Goal: Task Accomplishment & Management: Manage account settings

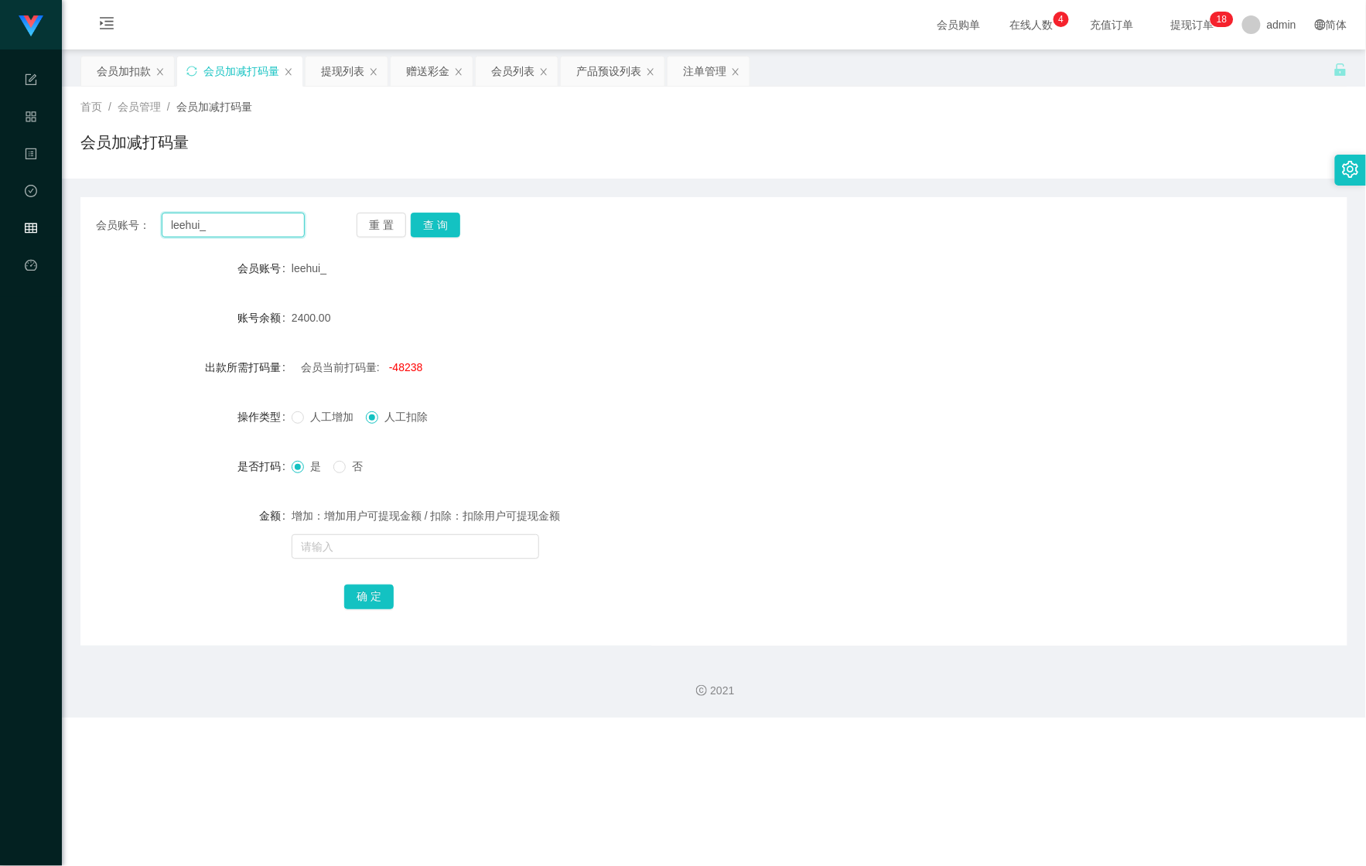
drag, startPoint x: 241, startPoint y: 221, endPoint x: 42, endPoint y: 210, distance: 199.9
click at [47, 211] on section "Shopee Workbench 系统配置 产品管理 内容中心 数据中心 会员管理 平台首页 保存配置 重置配置 整体风格设置 主题色 导航设置 内容区域宽度…" at bounding box center [683, 359] width 1366 height 718
paste input "DC80187256"
type input "DC80187256"
click at [90, 70] on div "会员加扣款" at bounding box center [127, 70] width 93 height 29
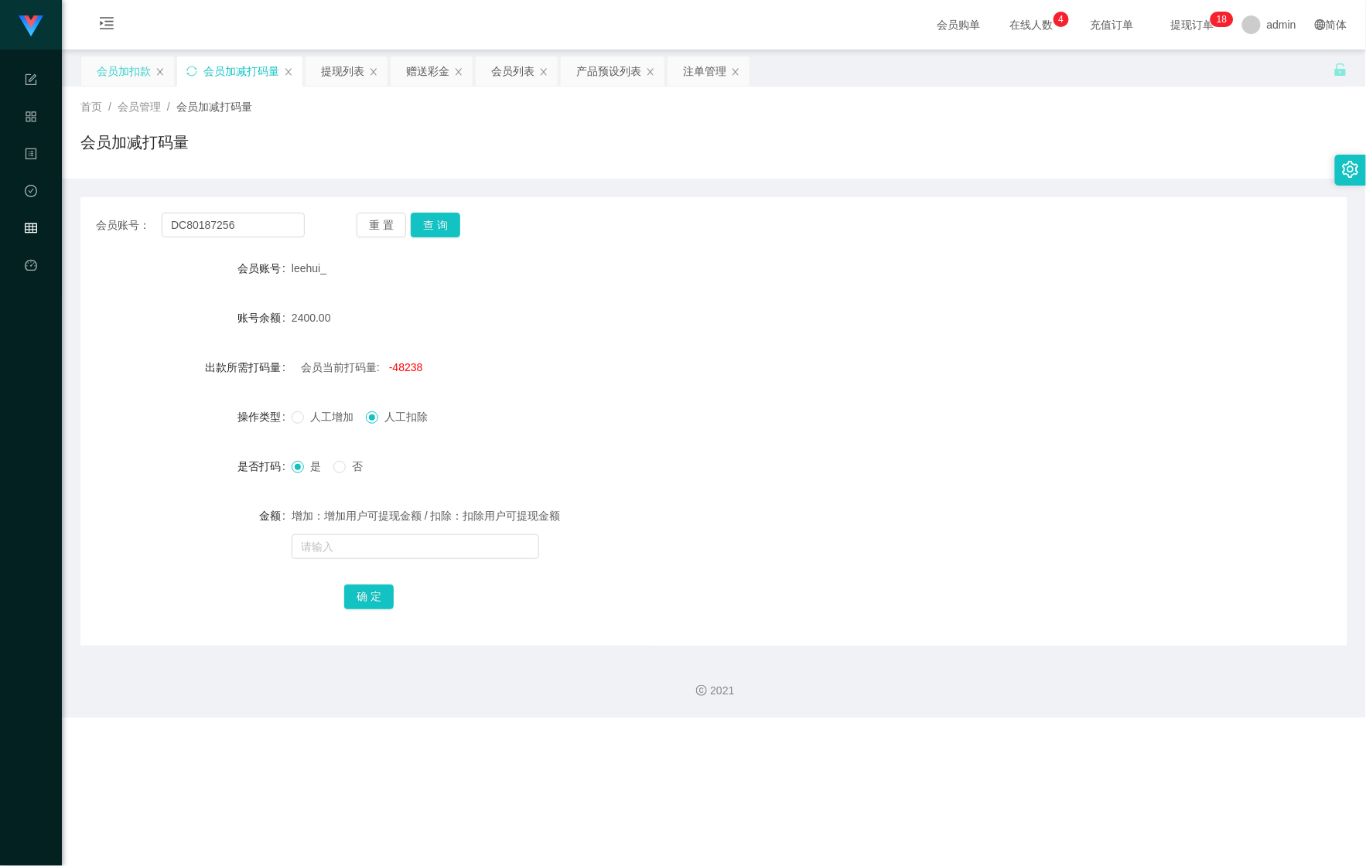
click at [118, 70] on div "会员加扣款" at bounding box center [124, 70] width 54 height 29
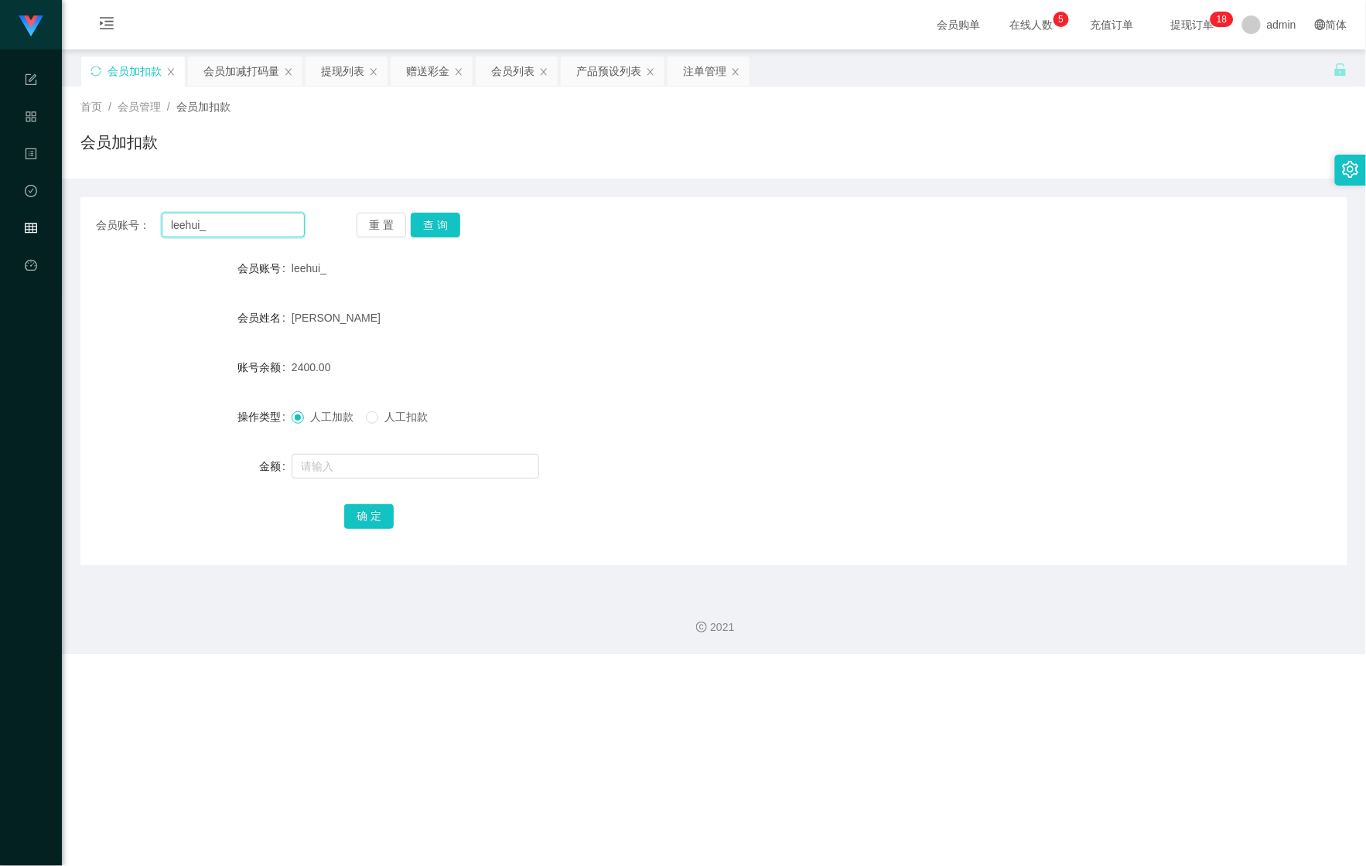
drag, startPoint x: 261, startPoint y: 227, endPoint x: 87, endPoint y: 215, distance: 174.4
click at [90, 215] on div "会员账号： leehui_ 重 置 查 询" at bounding box center [713, 225] width 1267 height 25
paste input "DC80187256"
type input "DC80187256"
drag, startPoint x: 437, startPoint y: 231, endPoint x: 407, endPoint y: 277, distance: 55.4
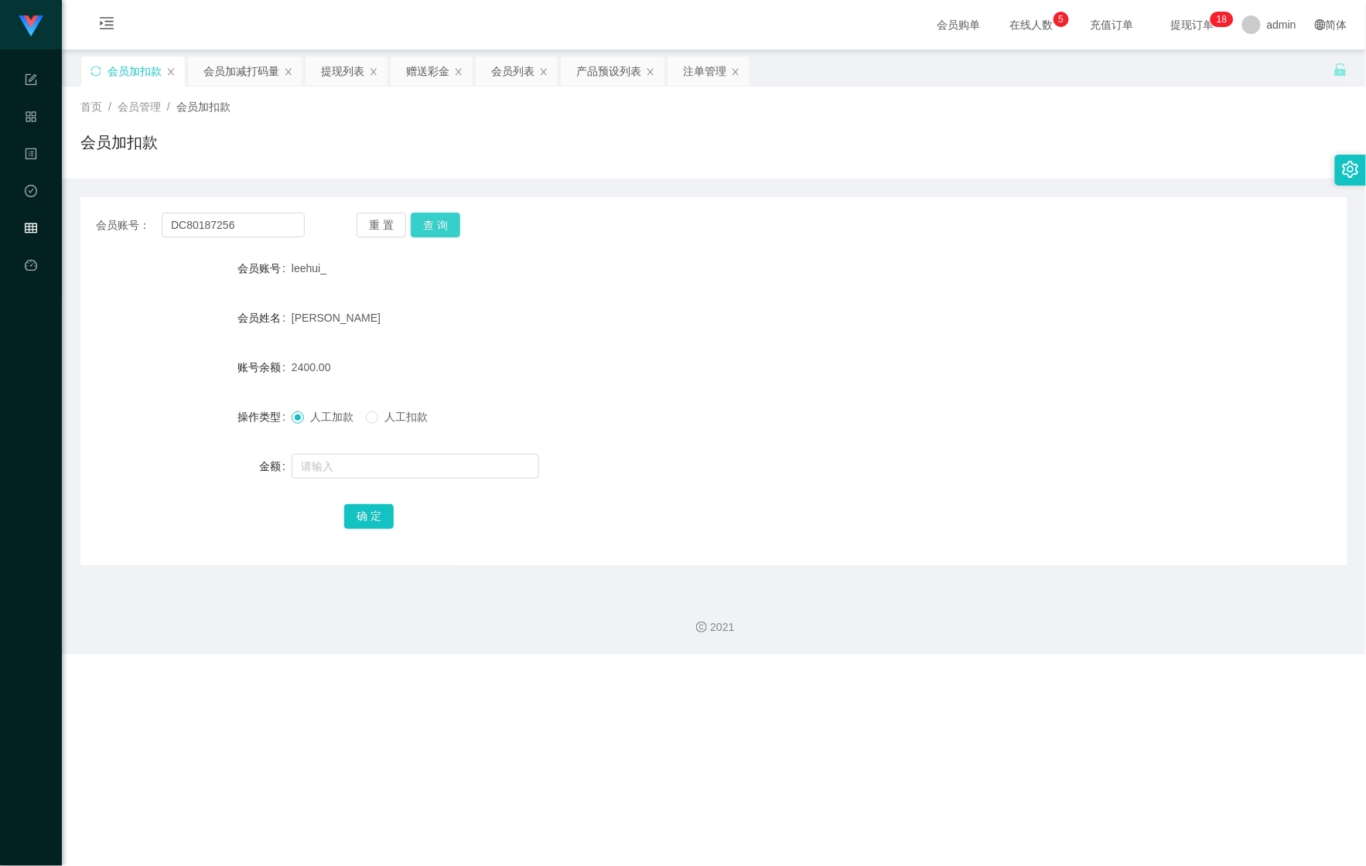
click at [437, 231] on button "查 询" at bounding box center [436, 225] width 50 height 25
click at [359, 474] on input "text" at bounding box center [416, 466] width 248 height 25
type input "9000"
click at [373, 512] on button "确 定" at bounding box center [369, 516] width 50 height 25
click at [214, 65] on div "会员加减打码量" at bounding box center [241, 70] width 76 height 29
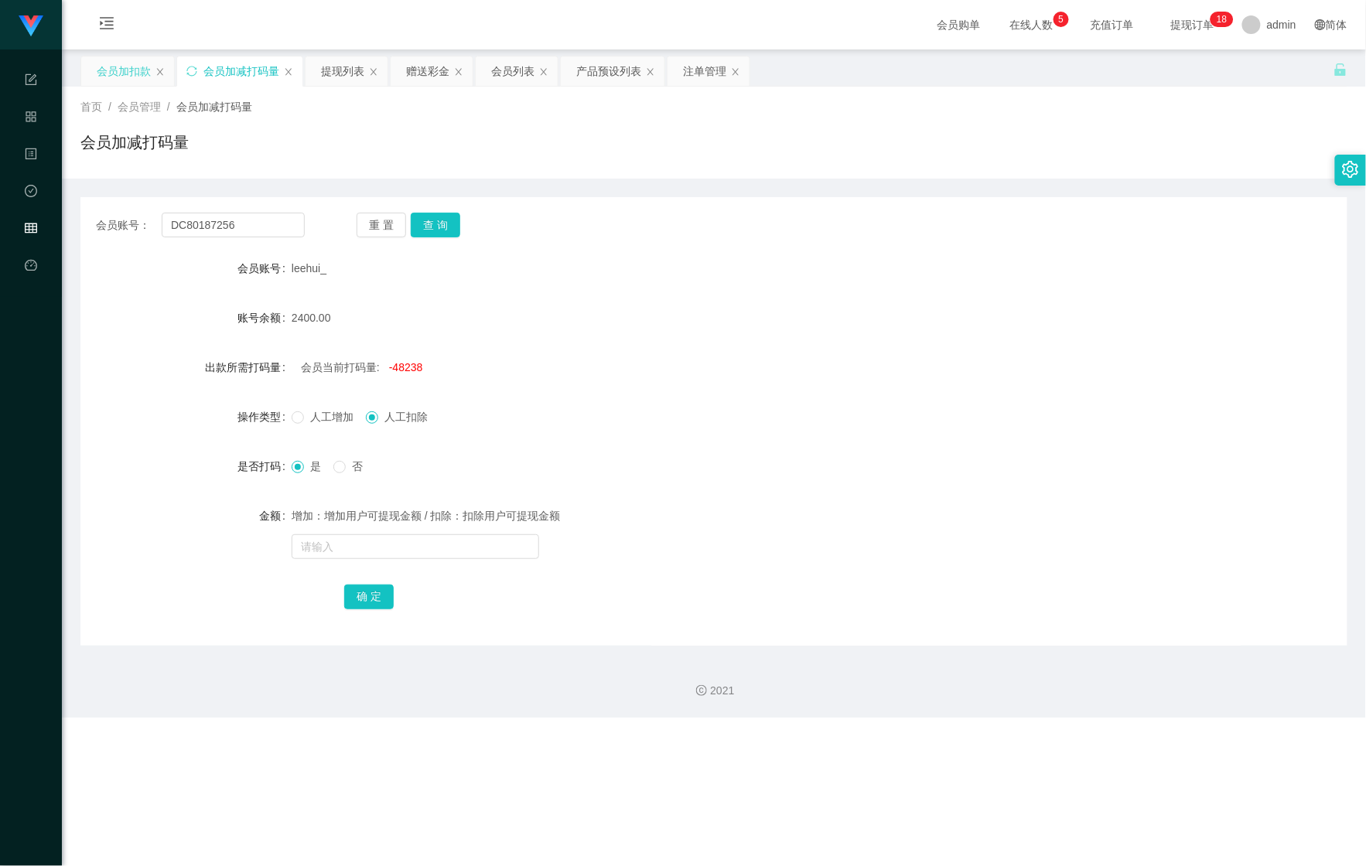
click at [121, 82] on div "会员加扣款" at bounding box center [124, 70] width 54 height 29
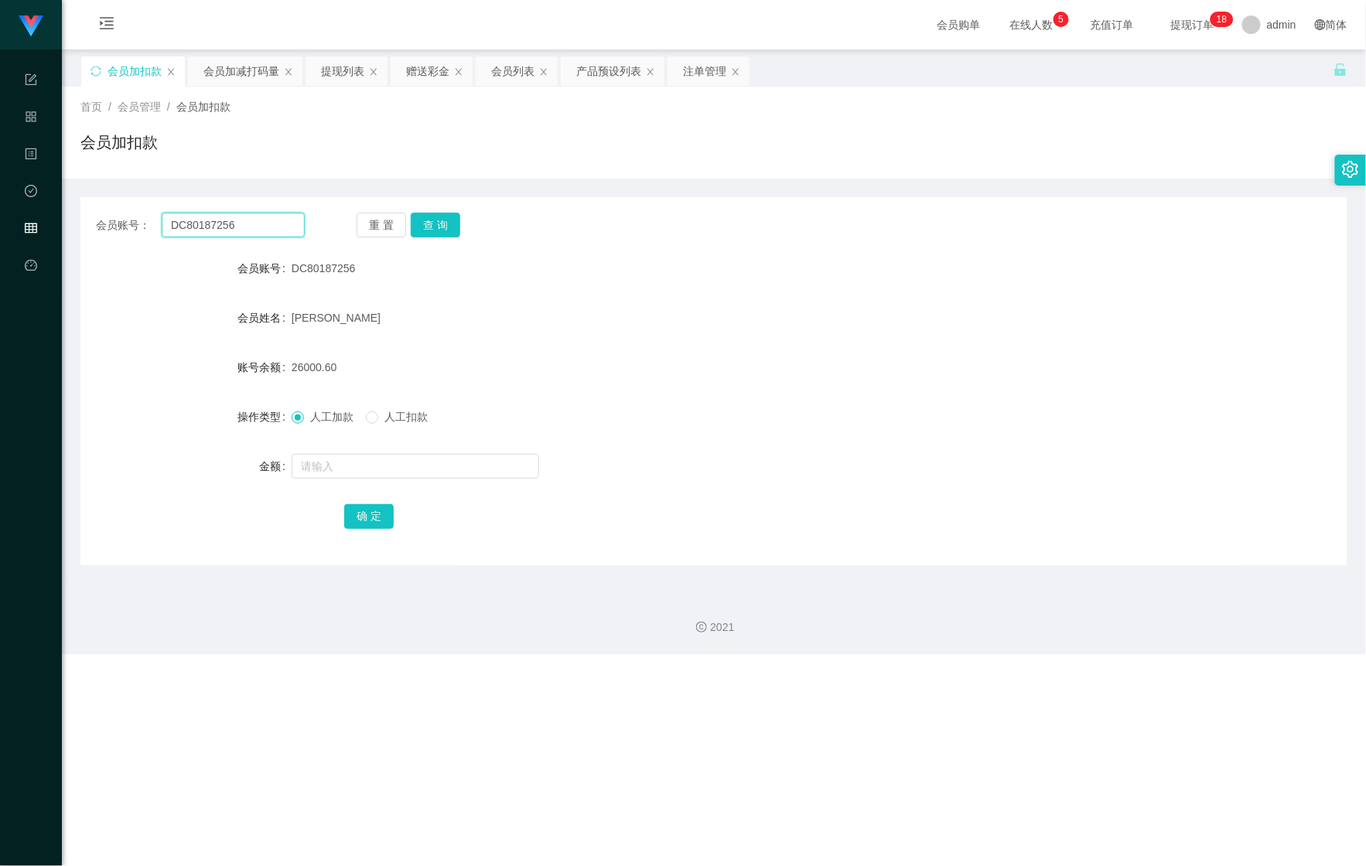
drag, startPoint x: 239, startPoint y: 220, endPoint x: 82, endPoint y: 207, distance: 157.6
click at [82, 207] on div "会员账号： DC80187256 重 置 查 询 会员账号 DC80187256 会员姓名 [PERSON_NAME] 账号余额 26000.60 操作类型 …" at bounding box center [713, 381] width 1267 height 368
paste input "Chen1135"
type input "Chen1135"
click at [440, 235] on button "查 询" at bounding box center [436, 225] width 50 height 25
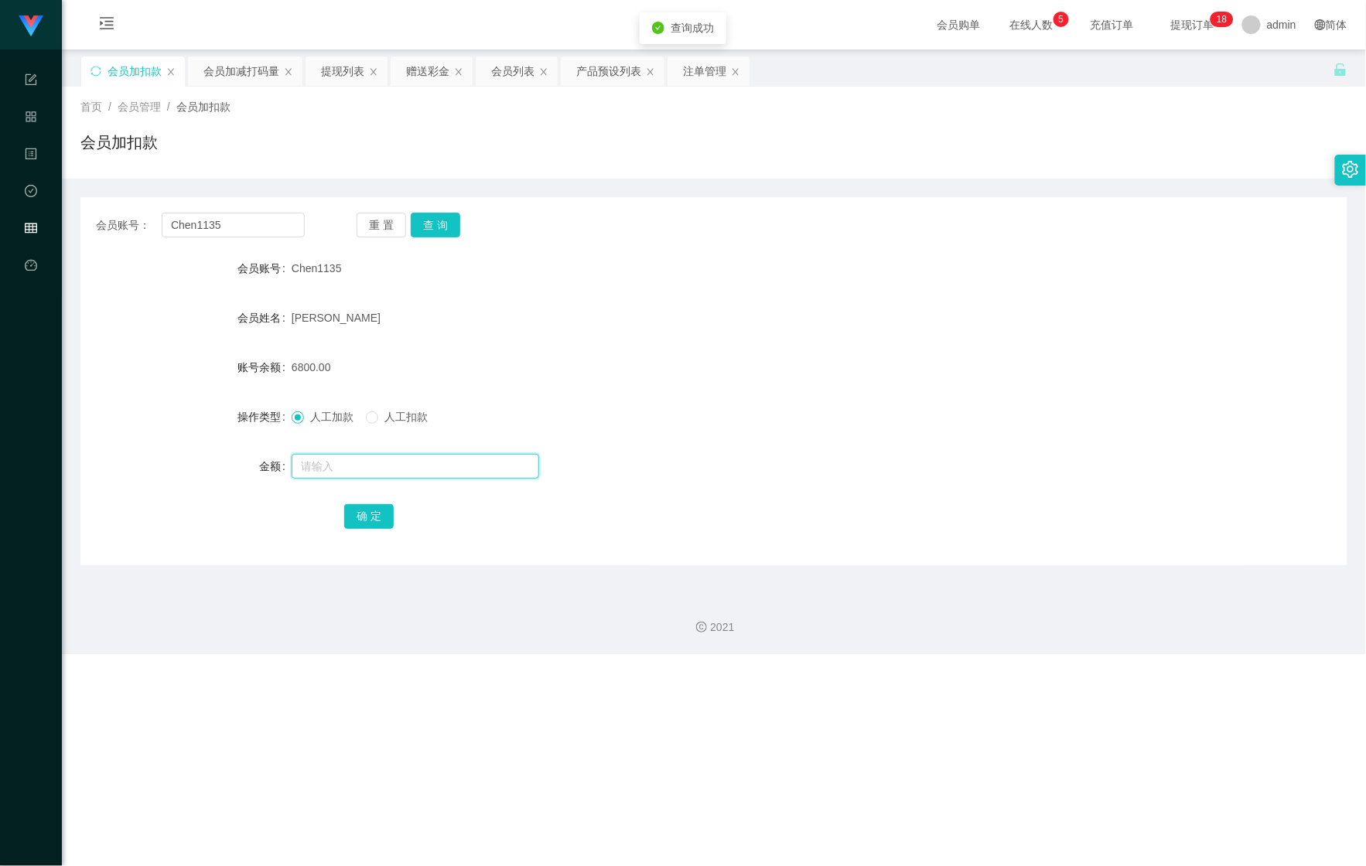
click at [365, 463] on input "text" at bounding box center [416, 466] width 248 height 25
type input "8200"
drag, startPoint x: 357, startPoint y: 520, endPoint x: 366, endPoint y: 517, distance: 9.6
click at [357, 520] on button "确 定" at bounding box center [369, 516] width 50 height 25
click at [430, 218] on button "查 询" at bounding box center [436, 225] width 50 height 25
